Goal: Entertainment & Leisure: Consume media (video, audio)

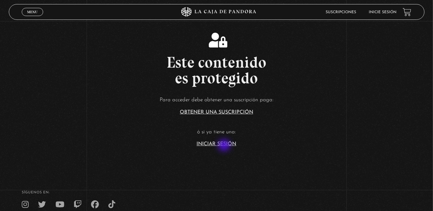
click at [225, 146] on link "Iniciar Sesión" at bounding box center [217, 144] width 40 height 5
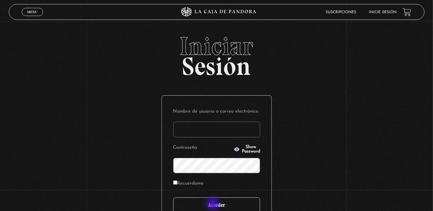
type input "rebe_sanchez28@hotmail.com"
click at [213, 205] on input "Acceder" at bounding box center [216, 206] width 87 height 16
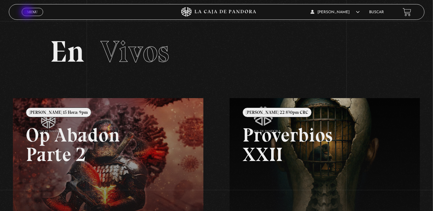
click at [27, 13] on span "Menu" at bounding box center [32, 12] width 10 height 4
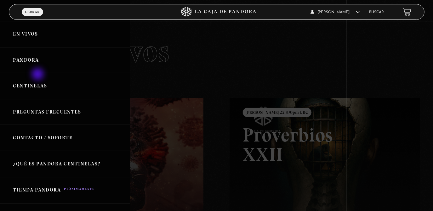
drag, startPoint x: 38, startPoint y: 75, endPoint x: 38, endPoint y: 83, distance: 8.5
click at [38, 83] on link "Centinelas" at bounding box center [65, 86] width 130 height 26
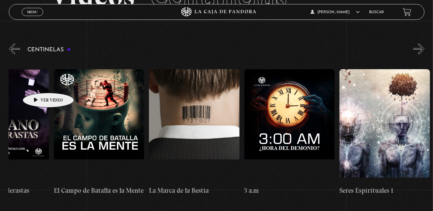
scroll to position [0, 8325]
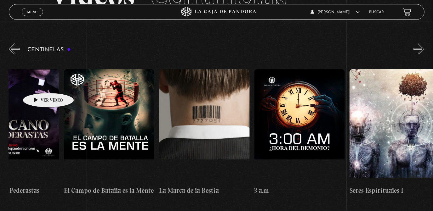
click at [101, 131] on figure at bounding box center [109, 125] width 90 height 113
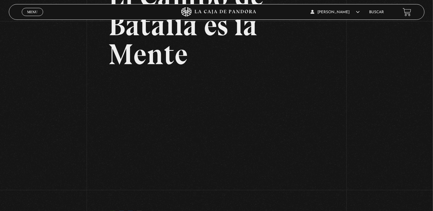
scroll to position [74, 0]
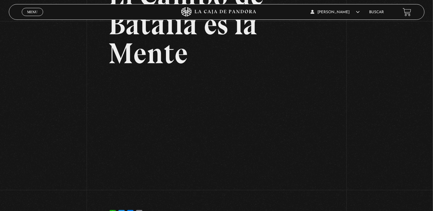
click at [29, 14] on span "Menu" at bounding box center [32, 12] width 10 height 4
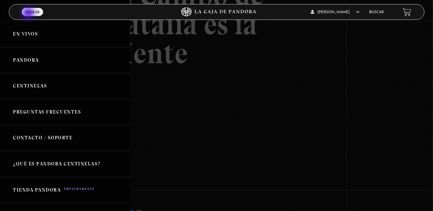
click at [27, 87] on link "Centinelas" at bounding box center [65, 86] width 130 height 26
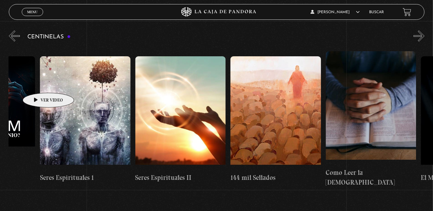
scroll to position [0, 8635]
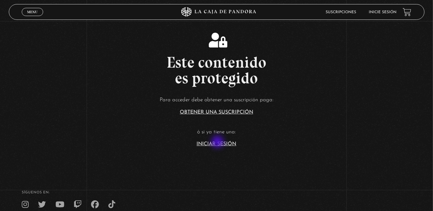
click at [218, 143] on link "Iniciar Sesión" at bounding box center [217, 144] width 40 height 5
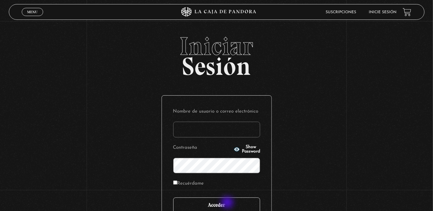
type input "[EMAIL_ADDRESS][DOMAIN_NAME]"
click at [228, 203] on input "Acceder" at bounding box center [216, 206] width 87 height 16
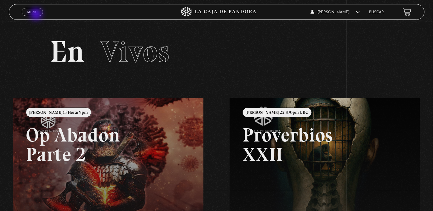
click at [37, 15] on link "Menu Cerrar" at bounding box center [32, 12] width 21 height 8
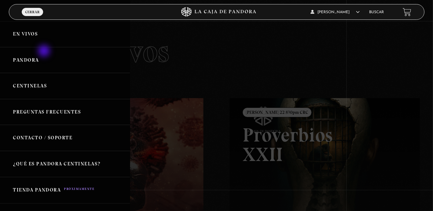
click at [44, 52] on link "Pandora" at bounding box center [65, 60] width 130 height 26
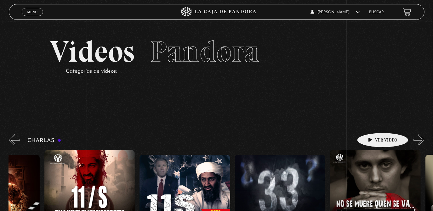
click at [30, 9] on link "Menu Cerrar" at bounding box center [32, 12] width 21 height 8
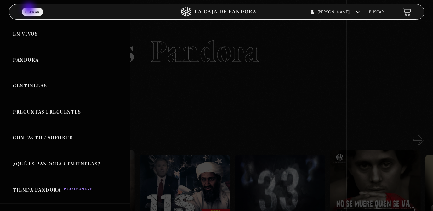
click at [40, 93] on link "Centinelas" at bounding box center [65, 86] width 130 height 26
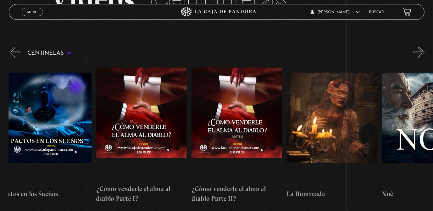
scroll to position [0, 3436]
click at [39, 127] on figure at bounding box center [46, 129] width 90 height 113
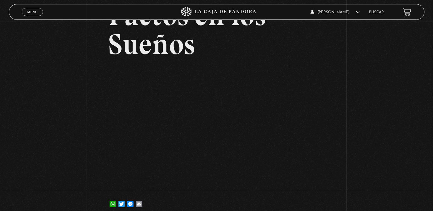
scroll to position [57, 0]
